Goal: Transaction & Acquisition: Purchase product/service

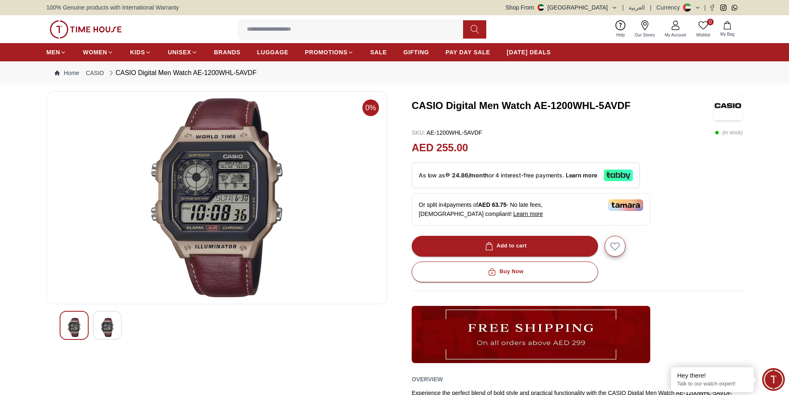
click at [105, 321] on img at bounding box center [107, 327] width 15 height 19
click at [105, 320] on img at bounding box center [107, 327] width 15 height 19
click at [103, 327] on img at bounding box center [107, 327] width 15 height 19
click at [103, 328] on img at bounding box center [107, 327] width 15 height 19
click at [74, 324] on img at bounding box center [74, 327] width 15 height 19
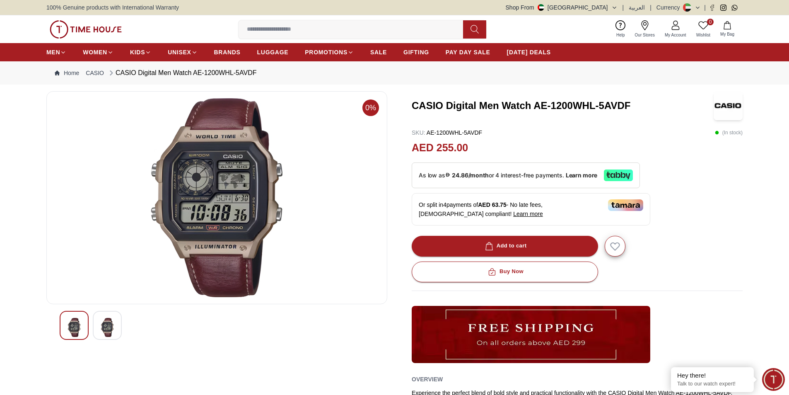
click at [101, 323] on img at bounding box center [107, 327] width 15 height 19
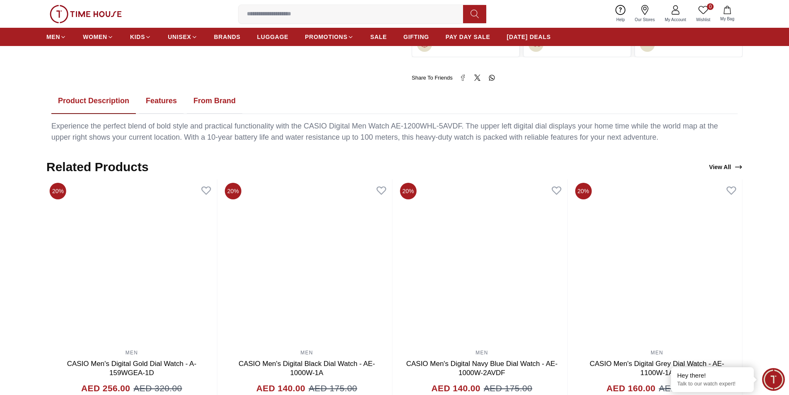
scroll to position [414, 0]
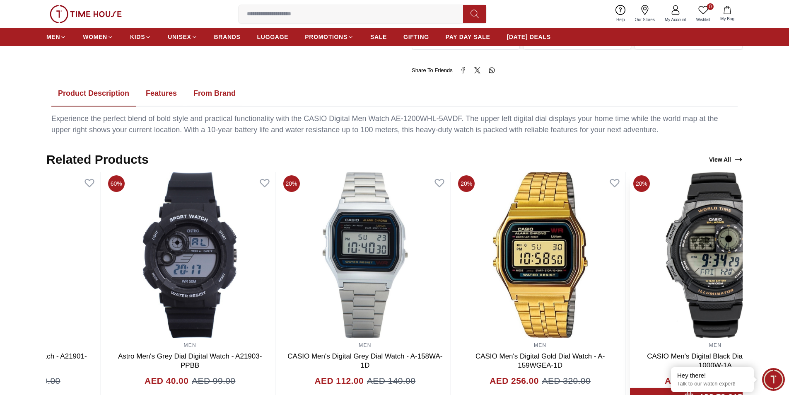
click at [690, 354] on div "MEN CASIO Men's Digital Black Dial Watch - AE-1000W-1A AED 140.00 AED 175.00" at bounding box center [715, 289] width 171 height 234
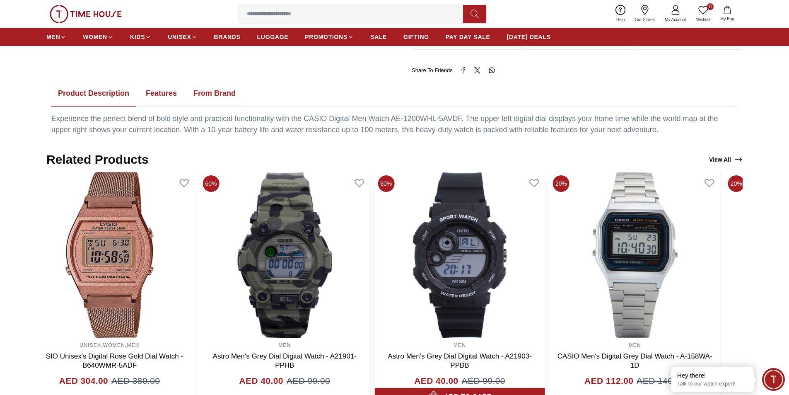
click at [545, 325] on img at bounding box center [459, 255] width 171 height 166
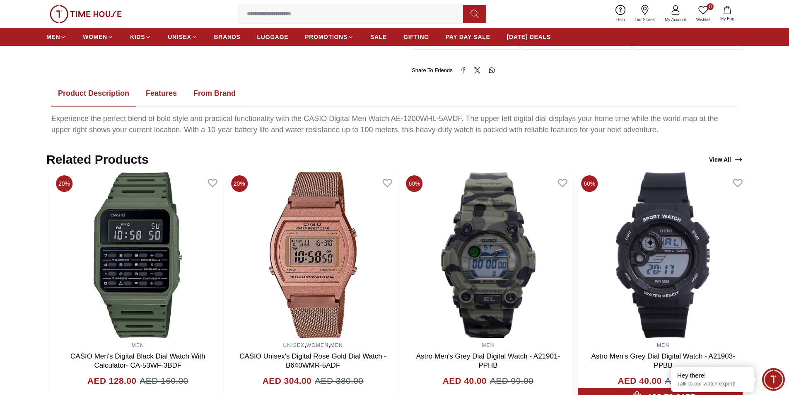
click at [698, 322] on img at bounding box center [663, 255] width 171 height 166
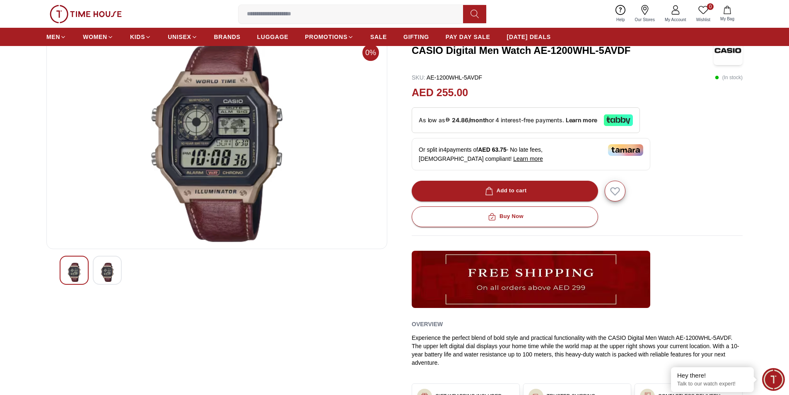
scroll to position [0, 0]
